Goal: Check status: Check status

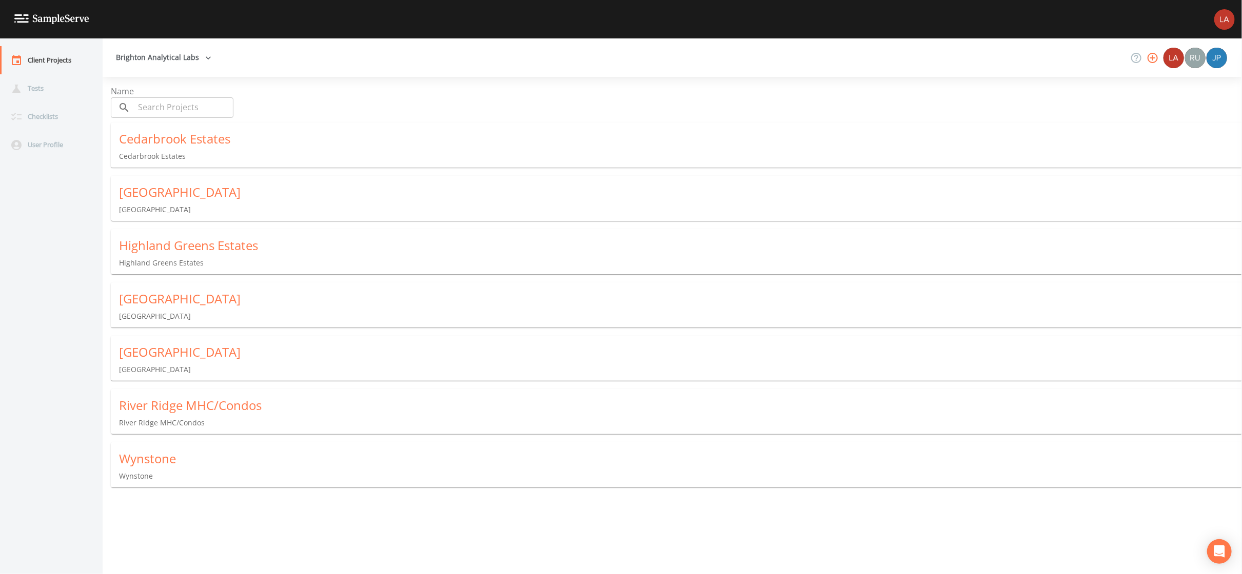
click at [225, 151] on p "Cedarbrook Estates" at bounding box center [680, 156] width 1123 height 10
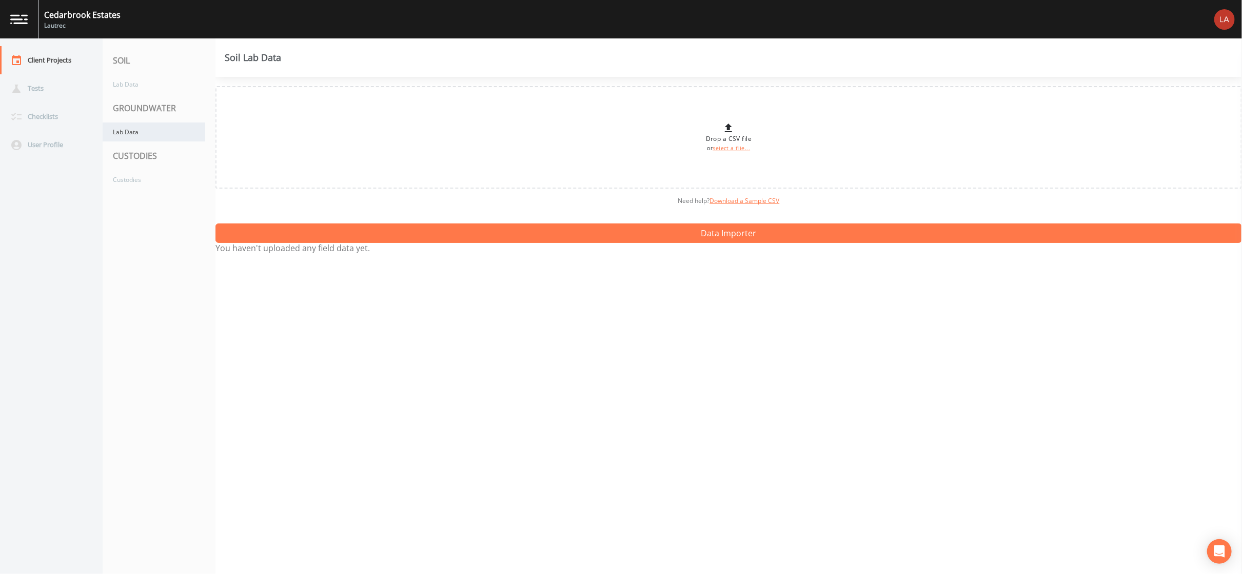
click at [152, 139] on div "Lab Data" at bounding box center [154, 132] width 103 height 19
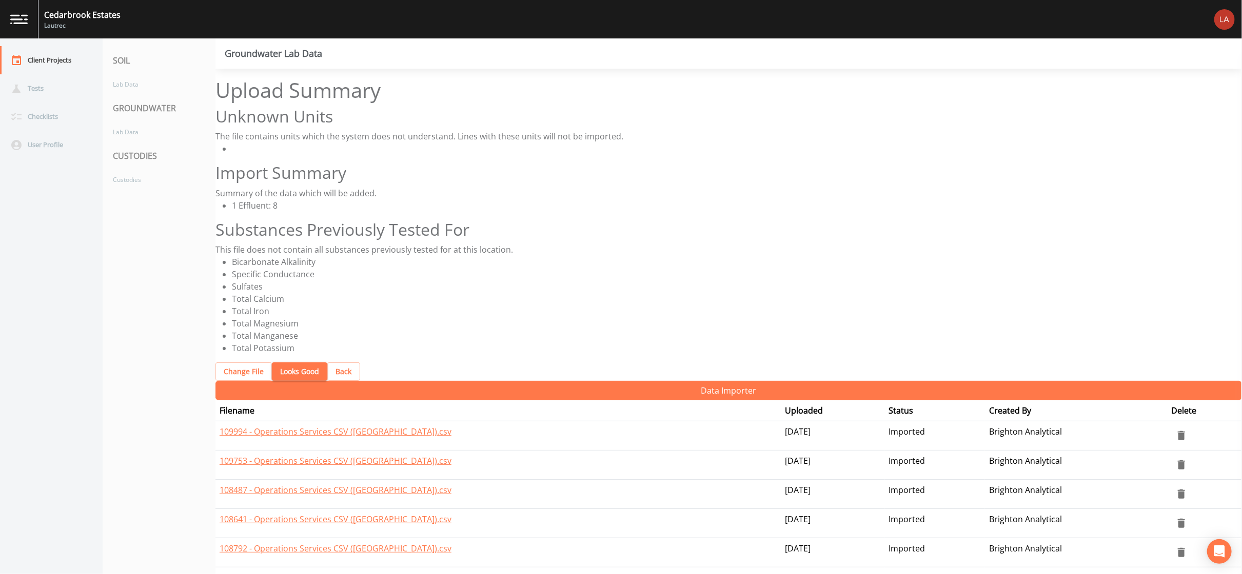
click at [284, 363] on button "Looks Good" at bounding box center [299, 372] width 55 height 19
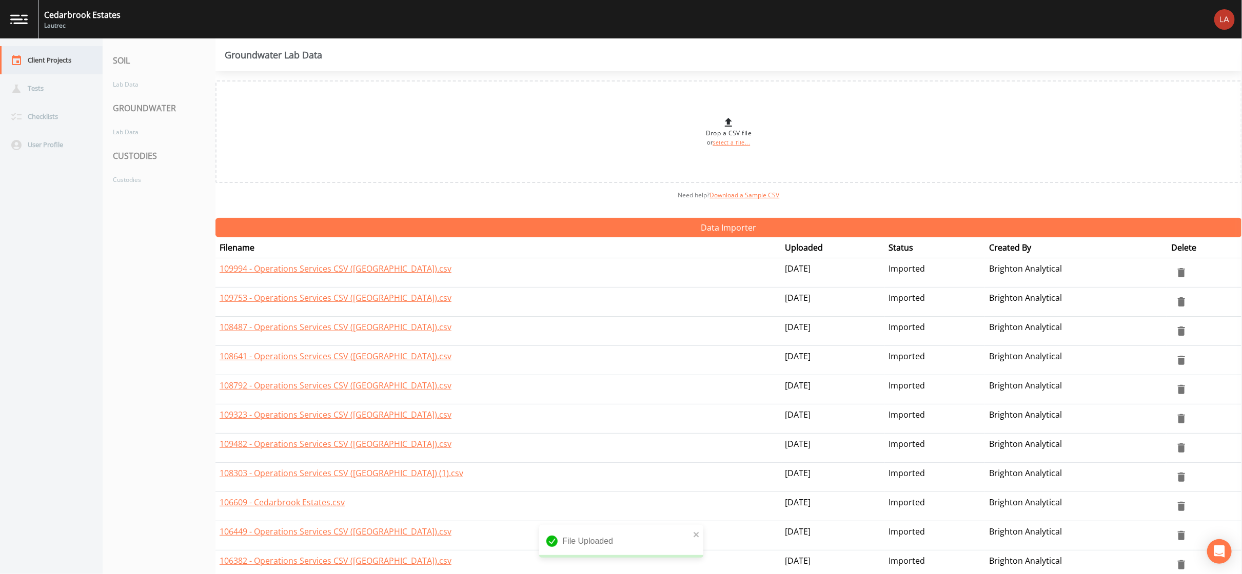
click at [74, 64] on div "Client Projects" at bounding box center [46, 60] width 92 height 28
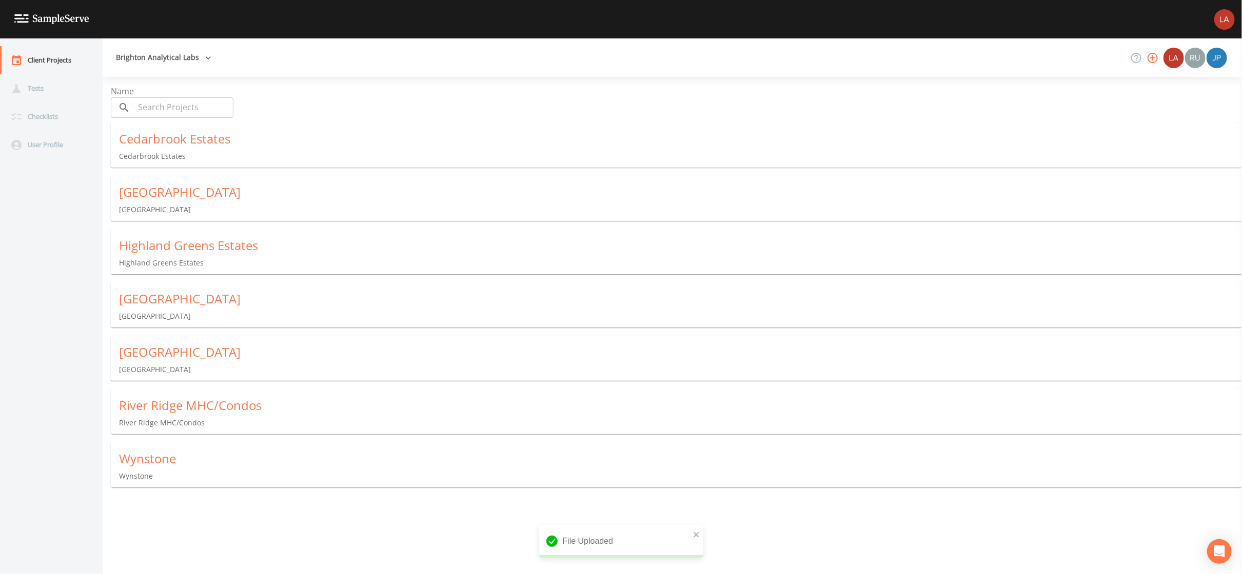
click at [176, 311] on p "[GEOGRAPHIC_DATA]" at bounding box center [680, 316] width 1123 height 10
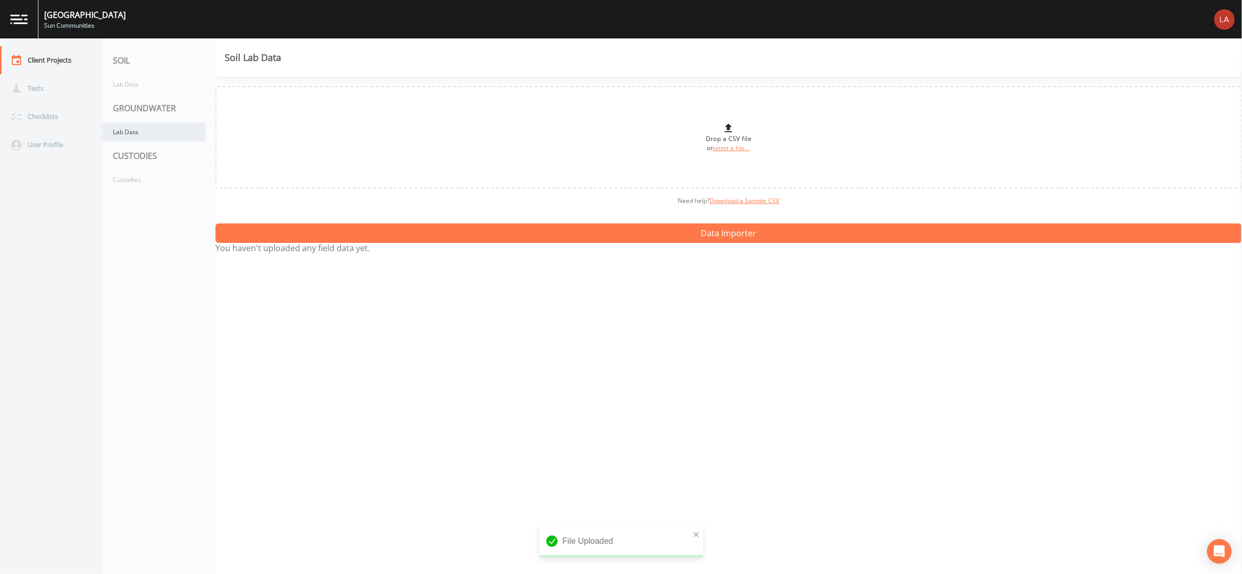
click at [152, 139] on div "Lab Data" at bounding box center [154, 132] width 103 height 19
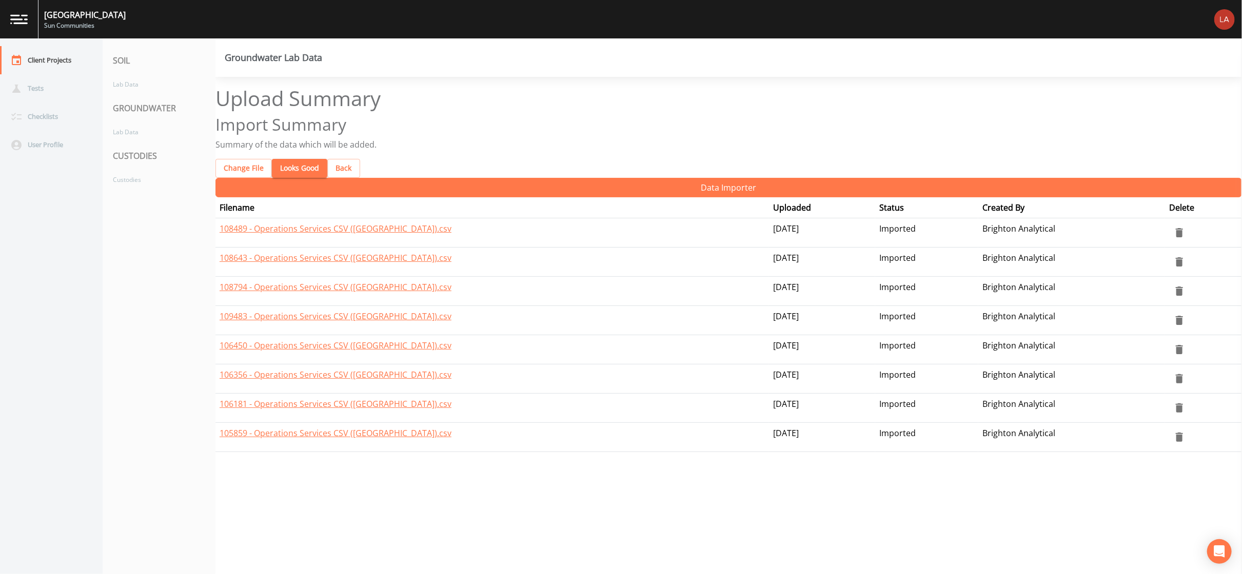
click at [289, 159] on button "Looks Good" at bounding box center [299, 168] width 55 height 19
click at [302, 159] on button "Looks Good" at bounding box center [299, 168] width 55 height 19
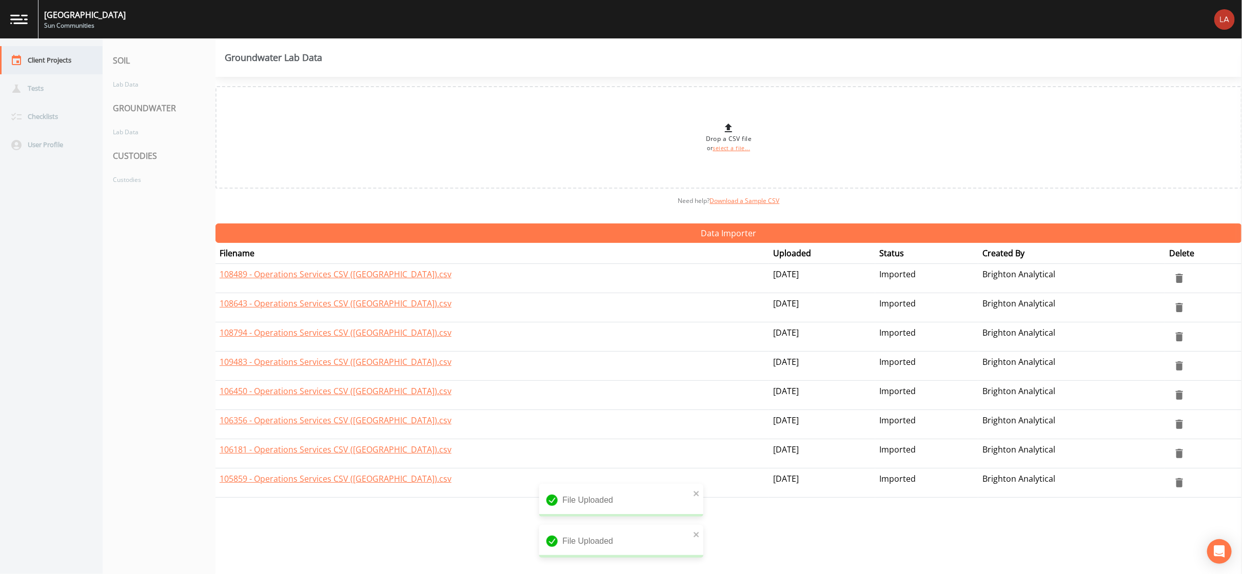
click at [58, 60] on div "Client Projects" at bounding box center [46, 60] width 92 height 28
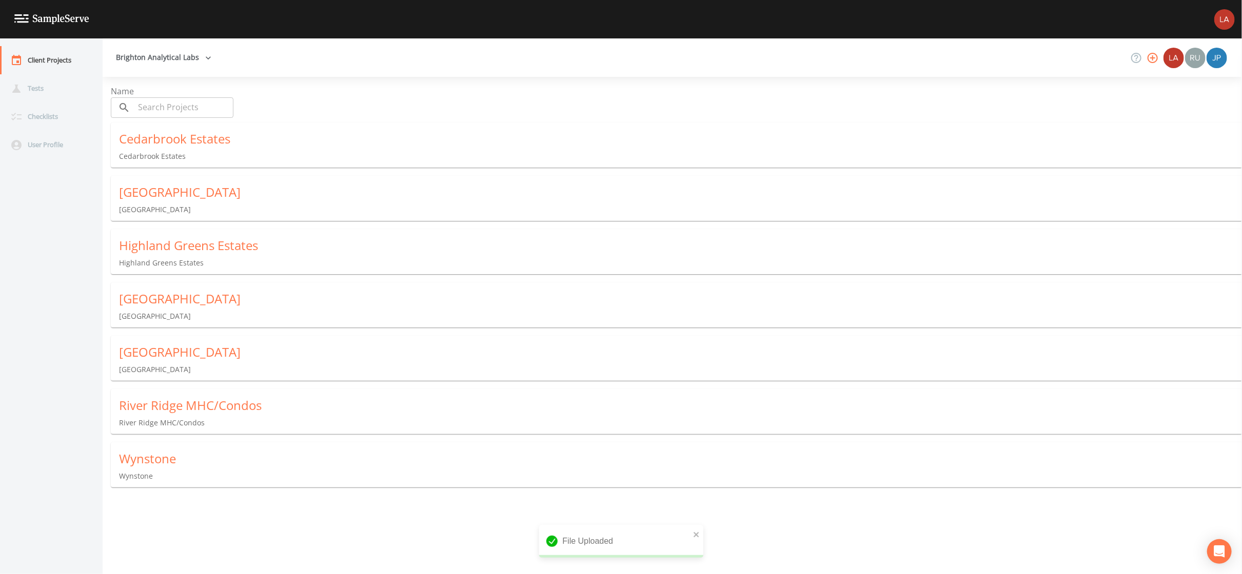
click at [164, 393] on div "River Ridge MHC/Condos River Ridge MHC/Condos" at bounding box center [680, 412] width 1139 height 47
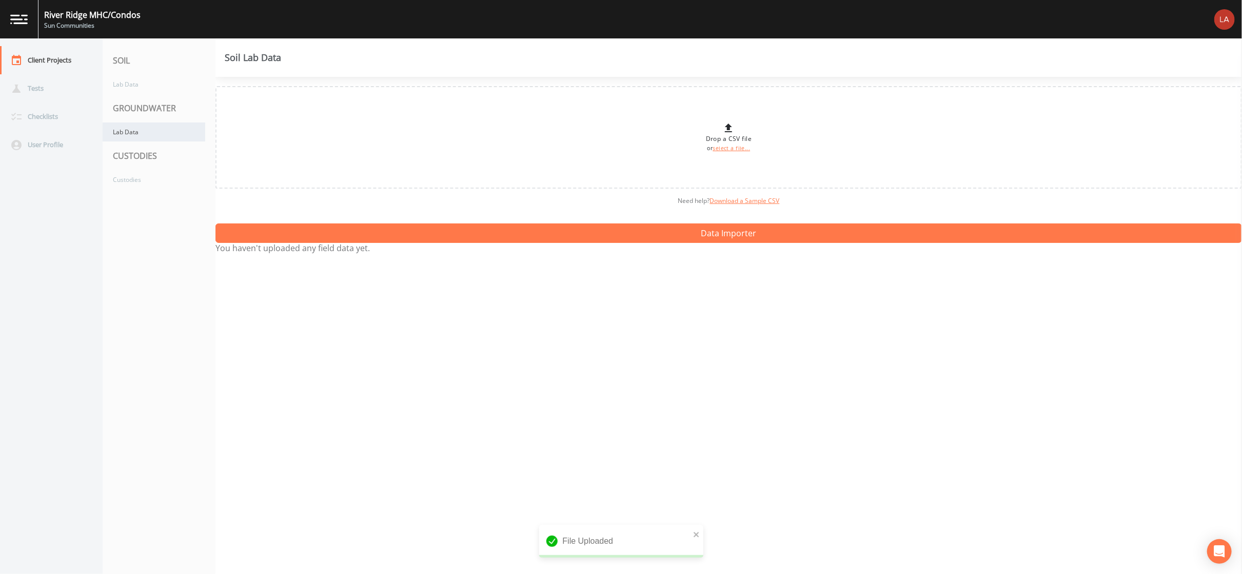
drag, startPoint x: 176, startPoint y: 139, endPoint x: 167, endPoint y: 139, distance: 9.7
click at [176, 139] on div "Lab Data" at bounding box center [154, 132] width 103 height 19
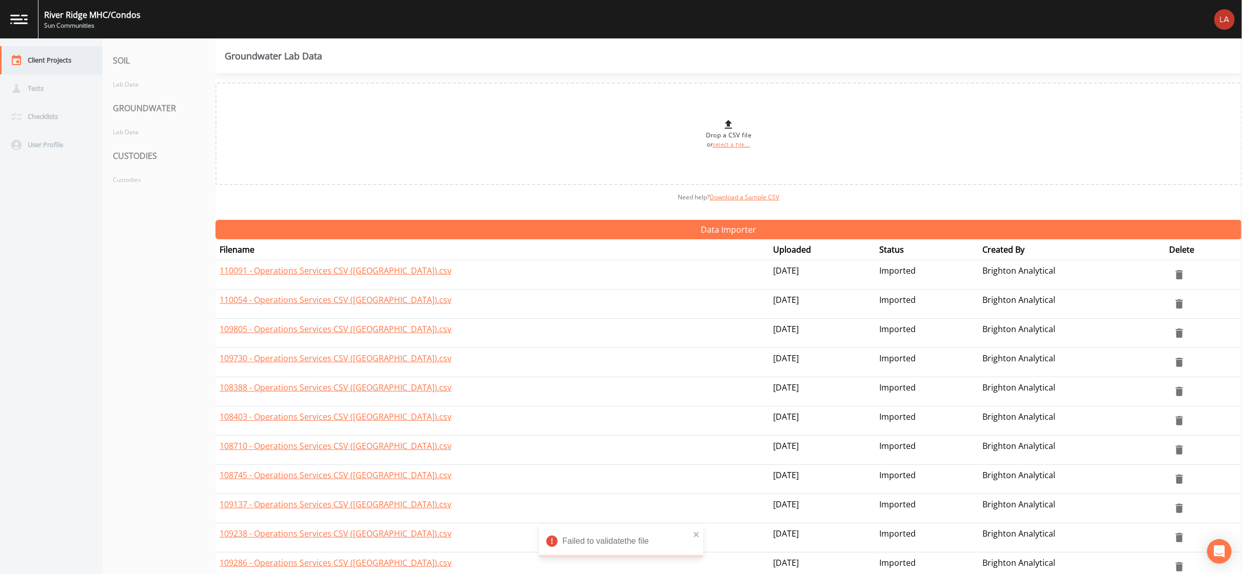
click at [66, 61] on div "Client Projects" at bounding box center [46, 60] width 92 height 28
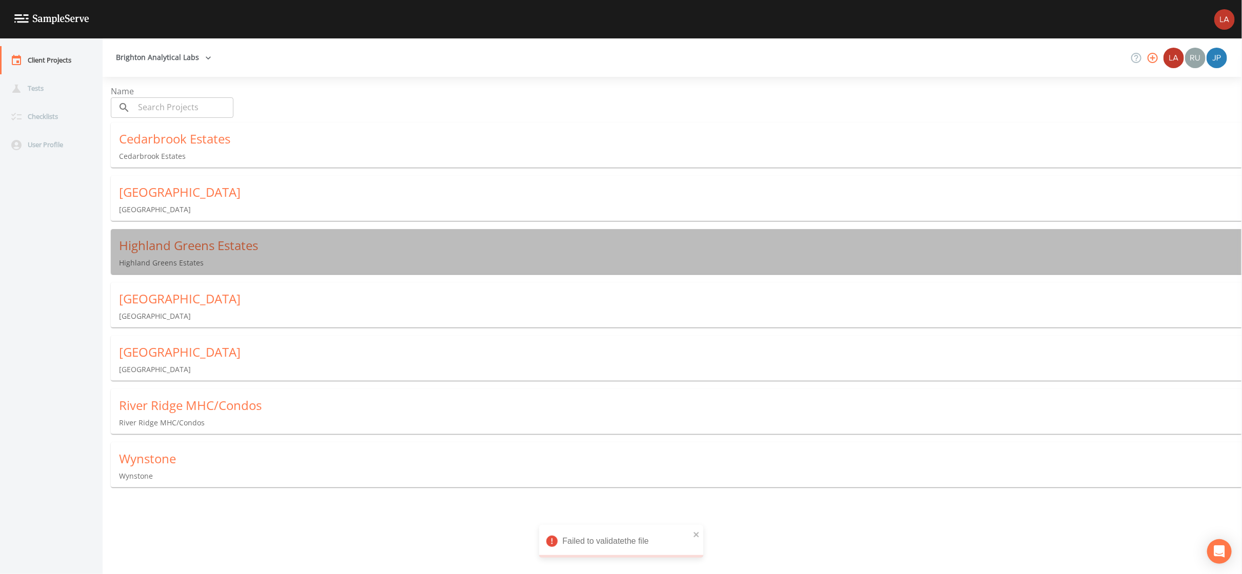
click at [155, 237] on div "Highland Greens Estates" at bounding box center [680, 245] width 1123 height 16
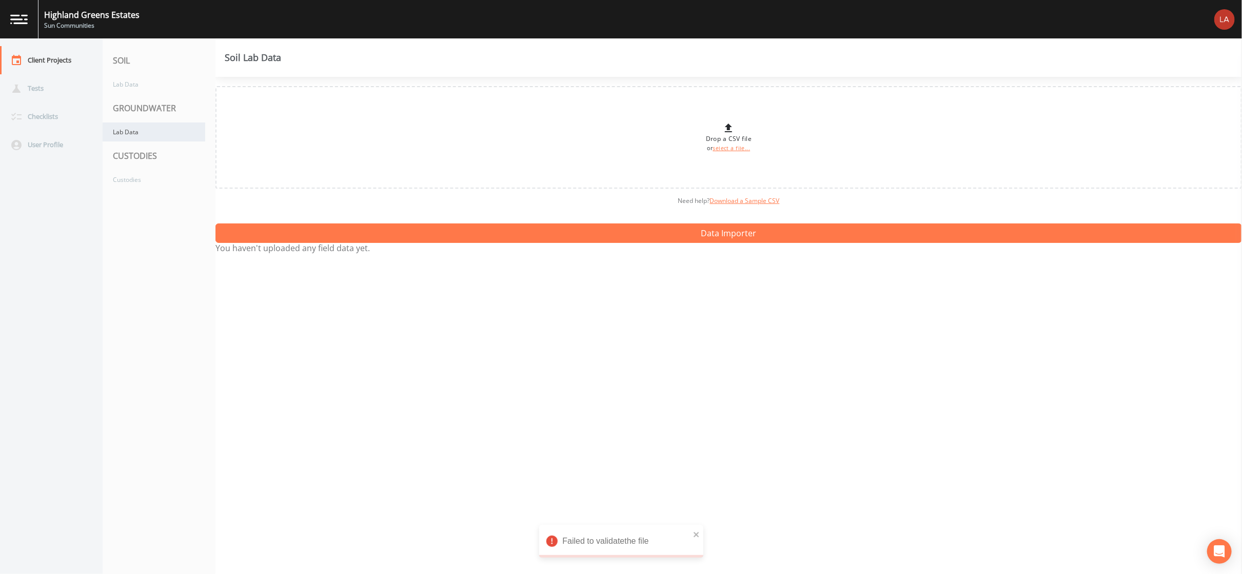
click at [159, 135] on div "Lab Data" at bounding box center [154, 132] width 103 height 19
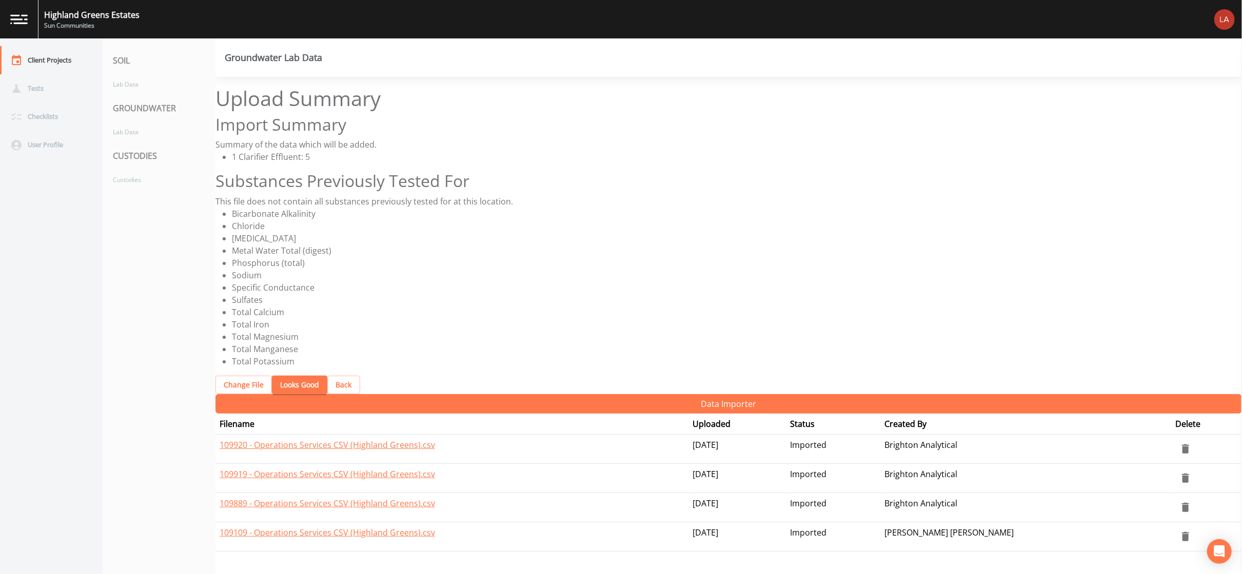
click at [289, 376] on button "Looks Good" at bounding box center [299, 385] width 55 height 19
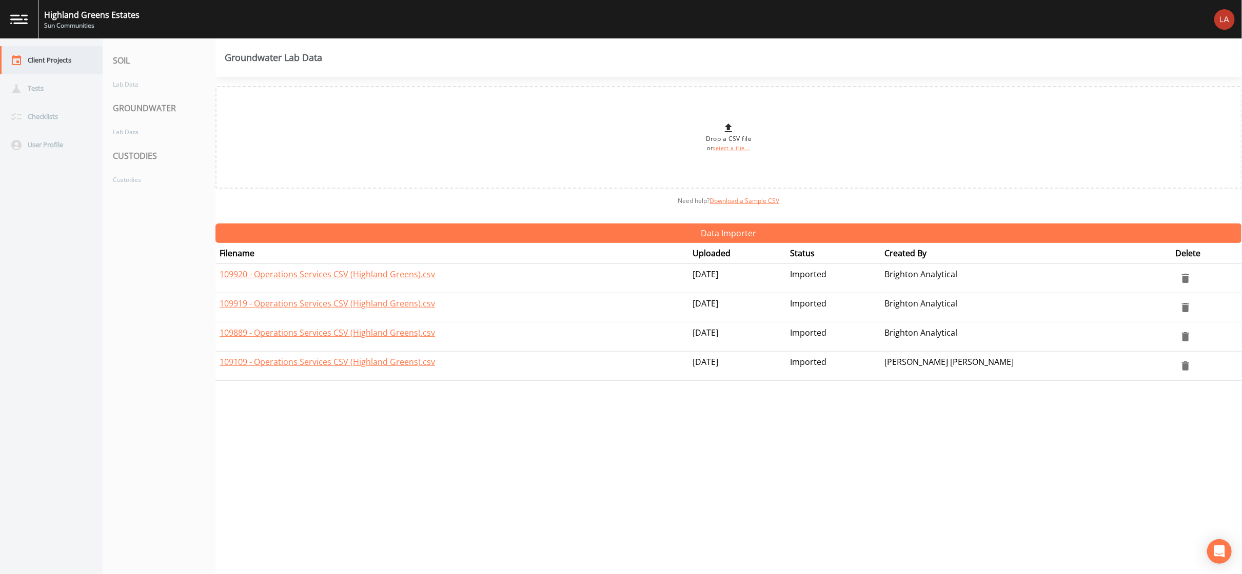
click at [75, 73] on div "Client Projects" at bounding box center [46, 60] width 92 height 28
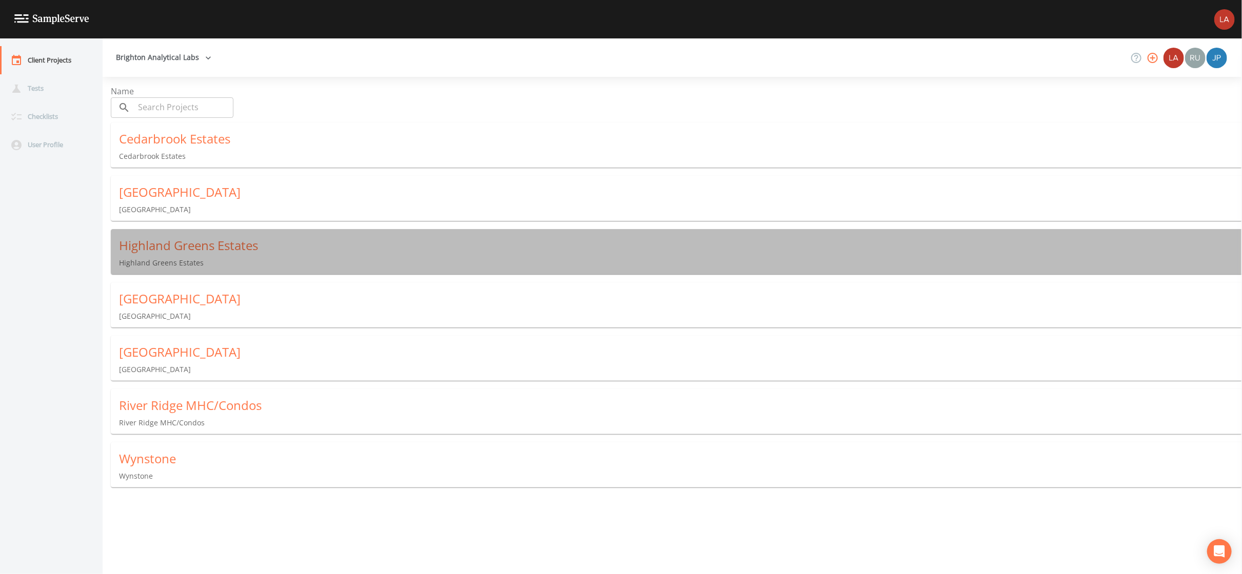
click at [164, 237] on div "Highland Greens Estates" at bounding box center [680, 245] width 1123 height 16
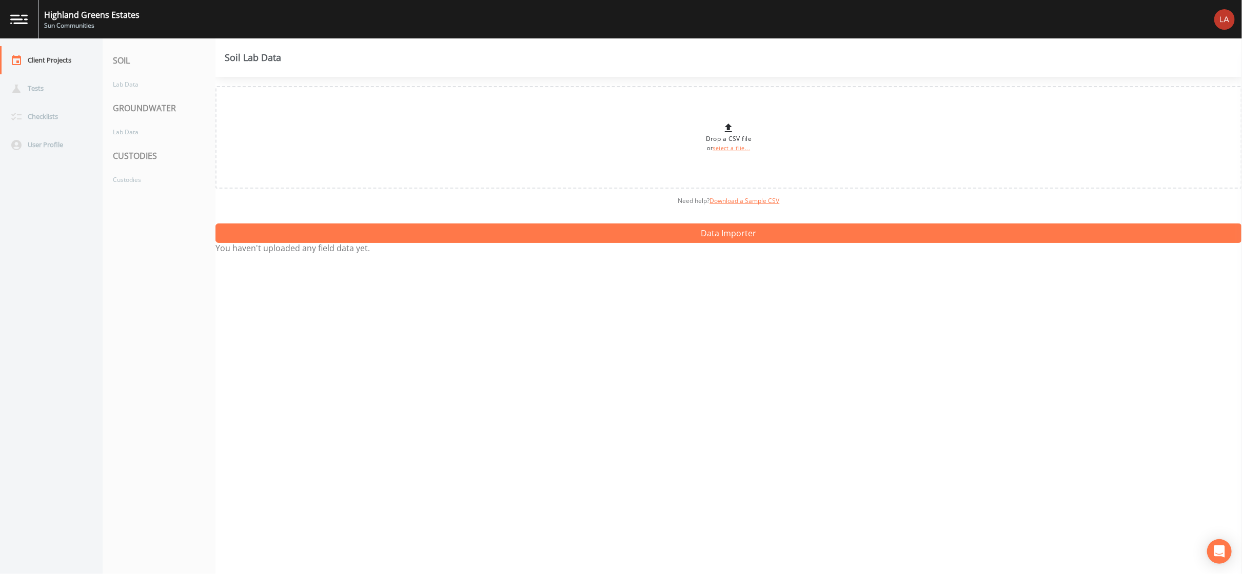
click at [153, 151] on div "CUSTODIES" at bounding box center [159, 156] width 113 height 29
click at [153, 132] on div "Lab Data" at bounding box center [154, 132] width 103 height 19
